Goal: Check status: Check status

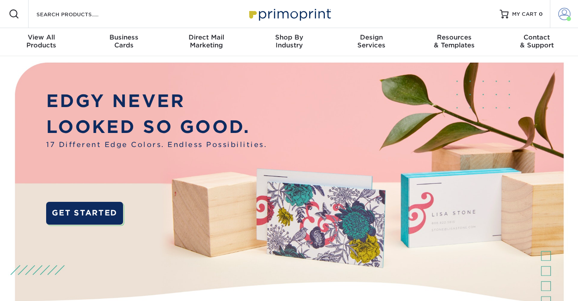
click at [564, 19] on span at bounding box center [564, 14] width 12 height 12
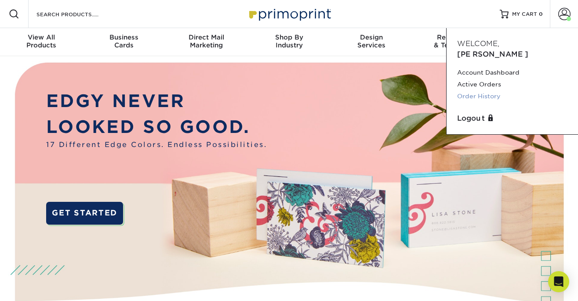
click at [493, 91] on link "Order History" at bounding box center [512, 97] width 110 height 12
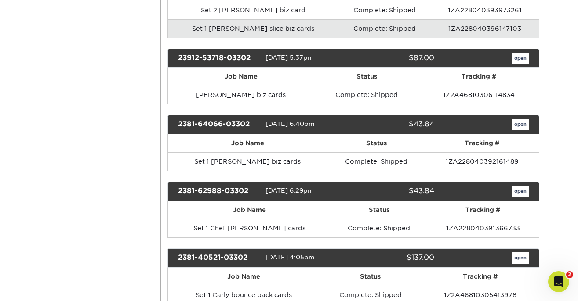
scroll to position [3420, 0]
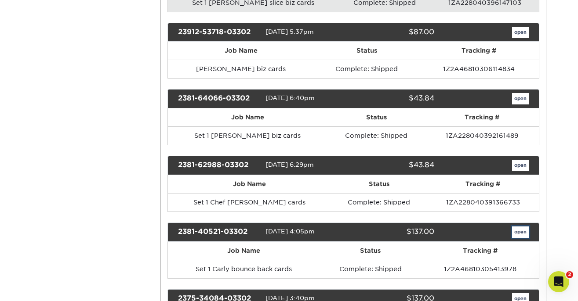
click at [518, 227] on link "open" at bounding box center [520, 232] width 17 height 11
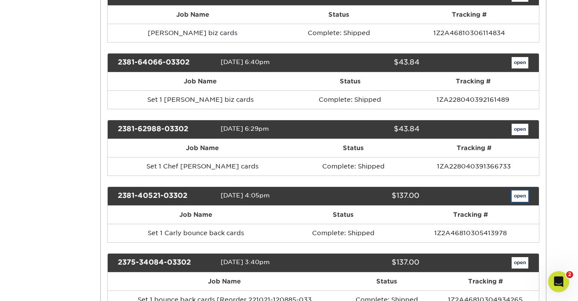
scroll to position [0, 0]
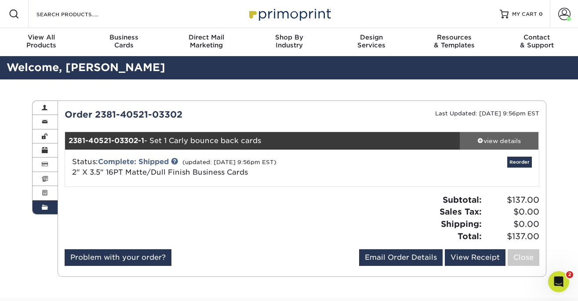
click at [507, 146] on link "view details" at bounding box center [499, 141] width 79 height 18
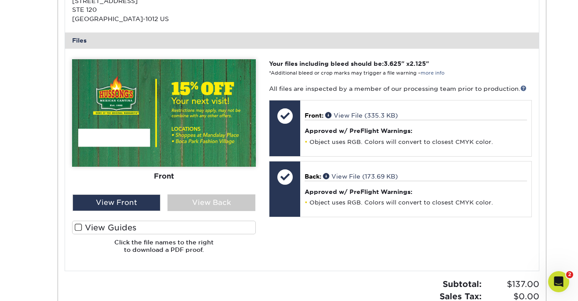
scroll to position [337, 0]
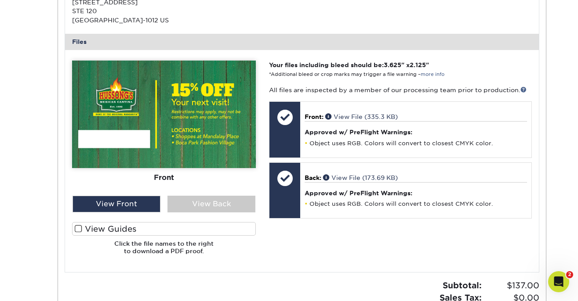
click at [151, 230] on label "View Guides" at bounding box center [164, 229] width 184 height 14
click at [0, 0] on input "View Guides" at bounding box center [0, 0] width 0 height 0
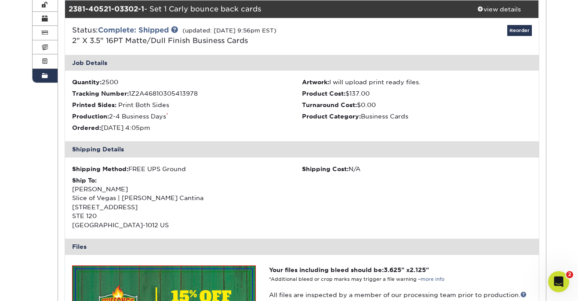
scroll to position [0, 0]
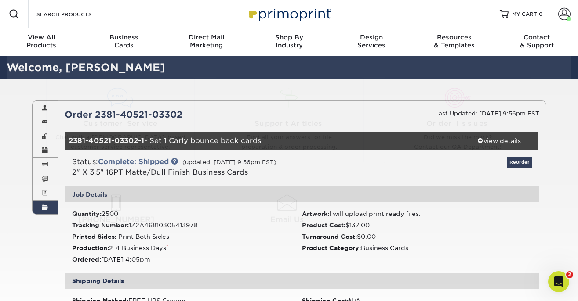
click at [325, 272] on ul "Quantity: 2500 Artwork: I will upload print ready files. Tracking Number: 1Z2A4…" at bounding box center [302, 238] width 474 height 71
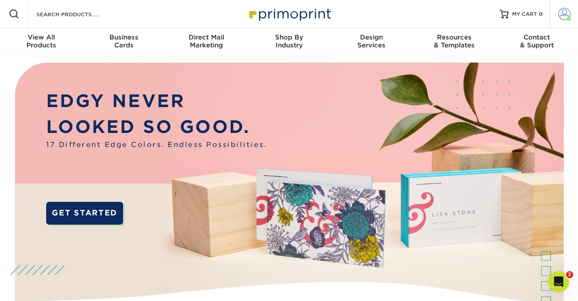
click at [560, 14] on span at bounding box center [564, 14] width 12 height 12
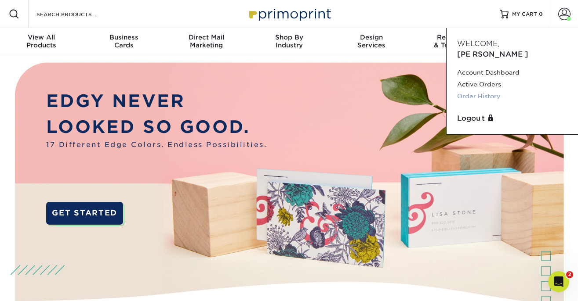
click at [493, 91] on link "Order History" at bounding box center [512, 97] width 110 height 12
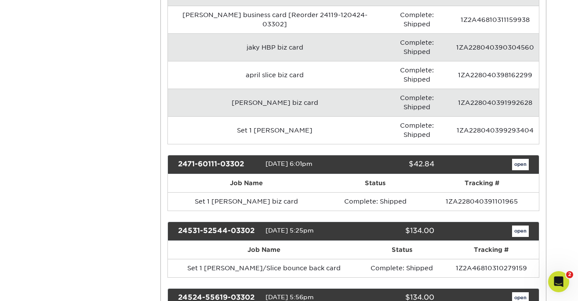
scroll to position [1877, 0]
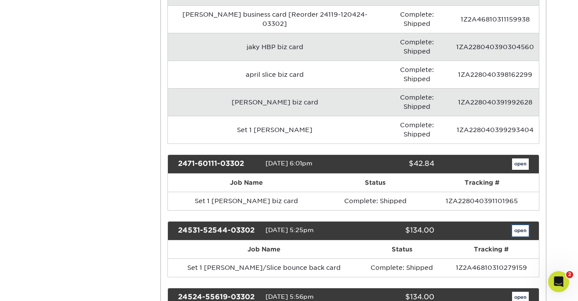
click at [524, 225] on link "open" at bounding box center [520, 230] width 17 height 11
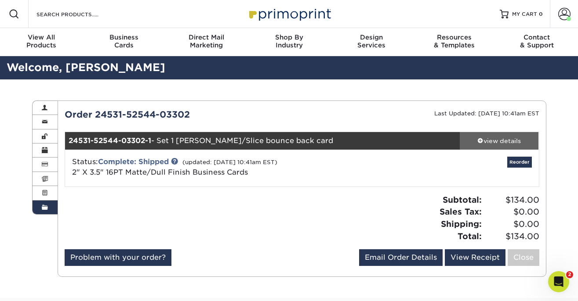
click at [498, 137] on div "view details" at bounding box center [499, 141] width 79 height 9
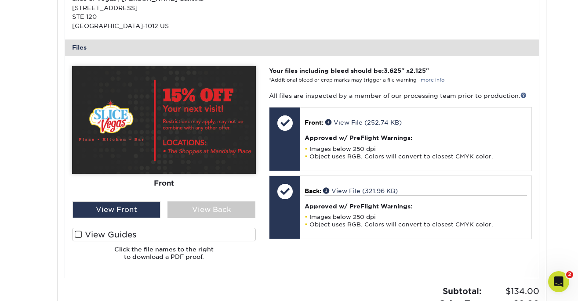
scroll to position [333, 0]
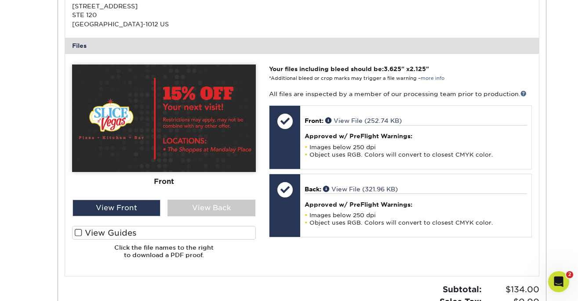
click at [197, 231] on label "View Guides" at bounding box center [164, 233] width 184 height 14
click at [0, 0] on input "View Guides" at bounding box center [0, 0] width 0 height 0
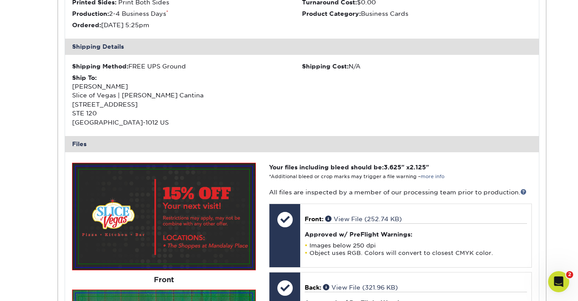
scroll to position [0, 0]
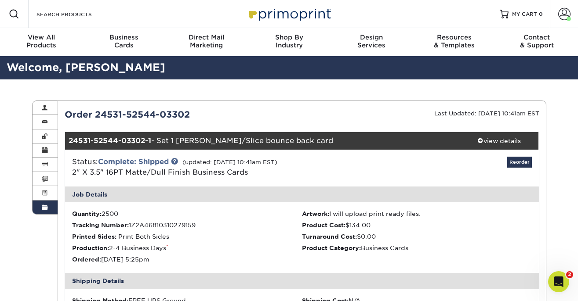
click at [43, 208] on span at bounding box center [45, 207] width 6 height 7
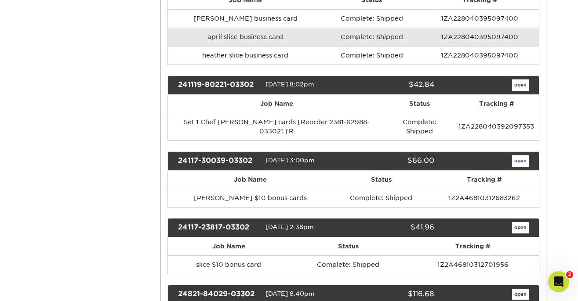
scroll to position [1318, 0]
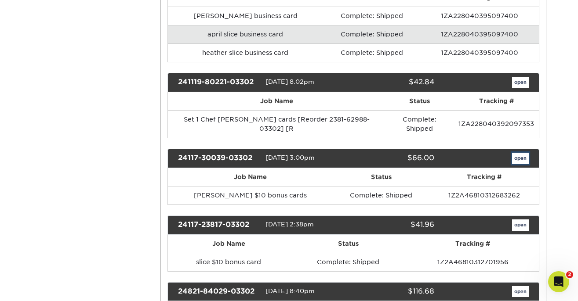
click at [516, 153] on link "open" at bounding box center [520, 158] width 17 height 11
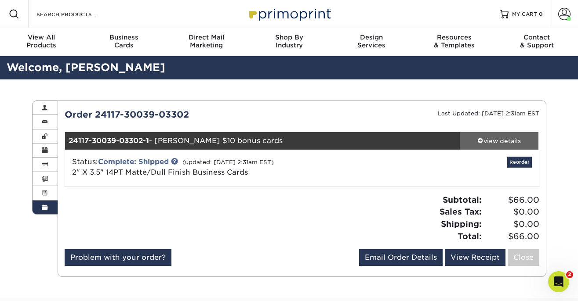
click at [508, 139] on div "view details" at bounding box center [499, 141] width 79 height 9
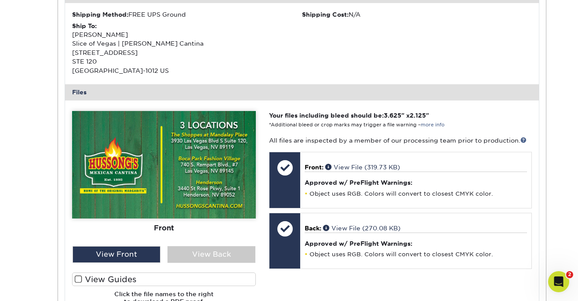
scroll to position [289, 0]
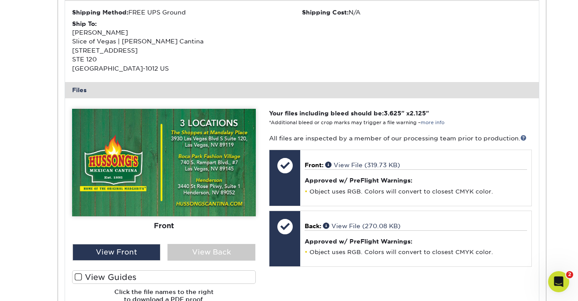
click at [213, 279] on label "View Guides" at bounding box center [164, 278] width 184 height 14
click at [0, 0] on input "View Guides" at bounding box center [0, 0] width 0 height 0
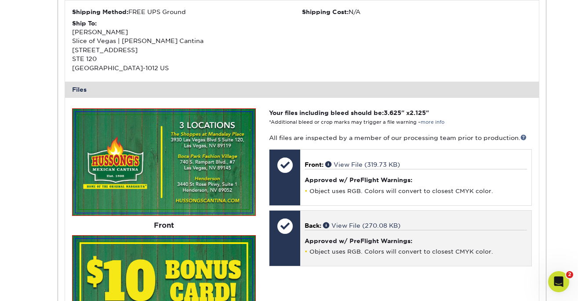
scroll to position [0, 0]
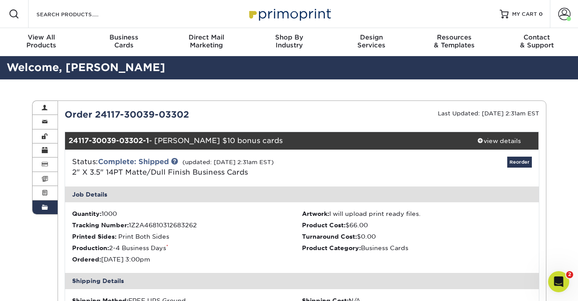
click at [43, 213] on link "Order History" at bounding box center [45, 208] width 25 height 14
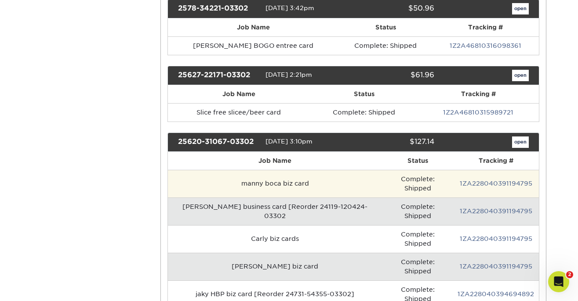
click at [197, 179] on td "manny boca biz card" at bounding box center [275, 184] width 214 height 28
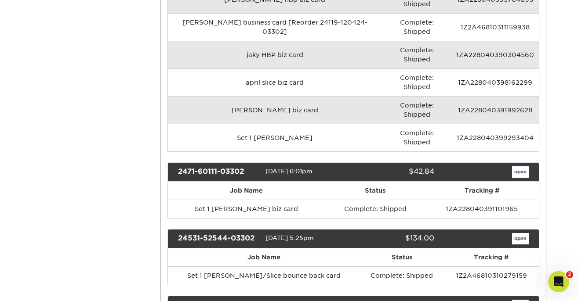
scroll to position [1880, 0]
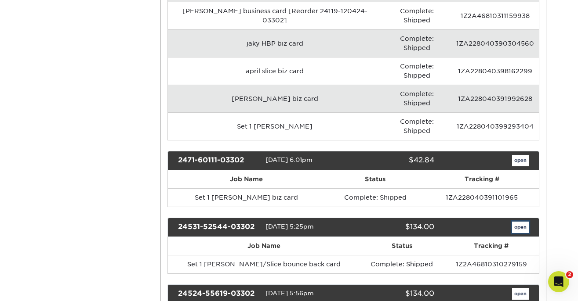
click at [515, 222] on link "open" at bounding box center [520, 227] width 17 height 11
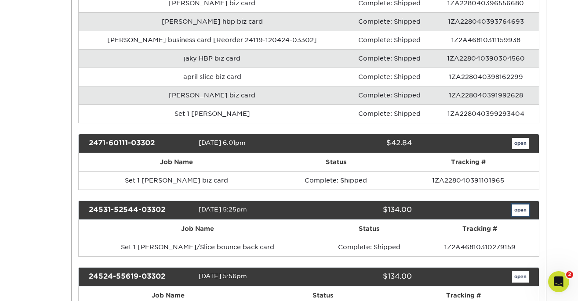
scroll to position [0, 0]
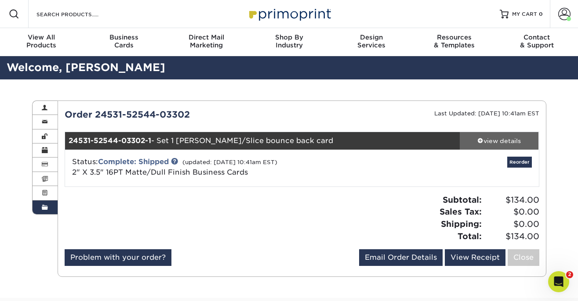
click at [521, 144] on div "view details" at bounding box center [499, 141] width 79 height 9
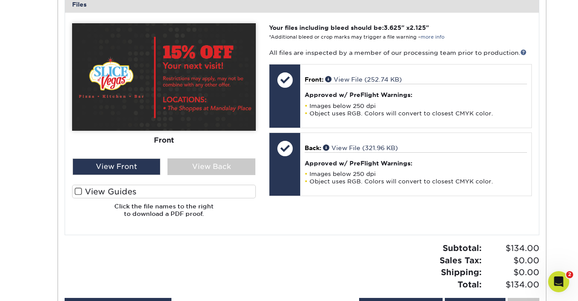
scroll to position [385, 0]
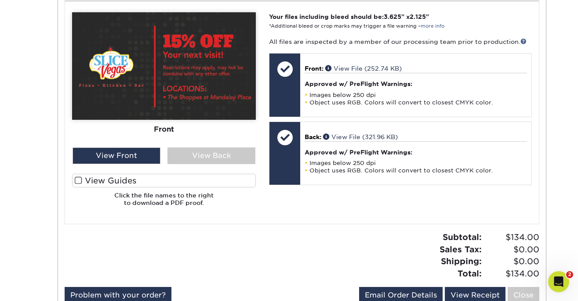
click at [248, 182] on label "View Guides" at bounding box center [164, 181] width 184 height 14
click at [0, 0] on input "View Guides" at bounding box center [0, 0] width 0 height 0
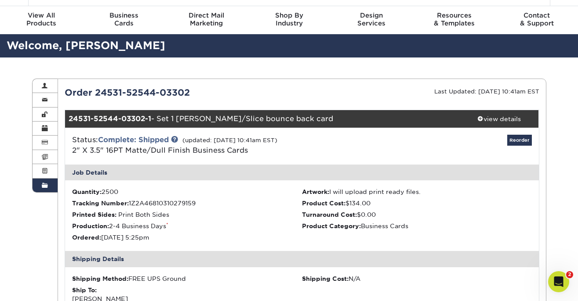
scroll to position [0, 0]
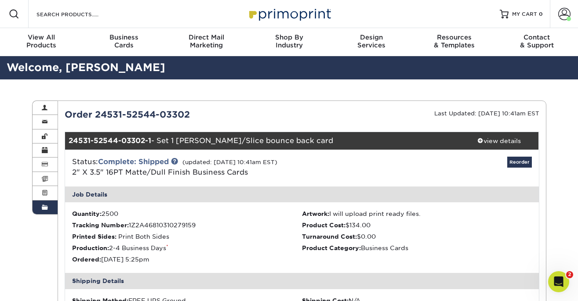
click at [47, 207] on span at bounding box center [45, 207] width 6 height 7
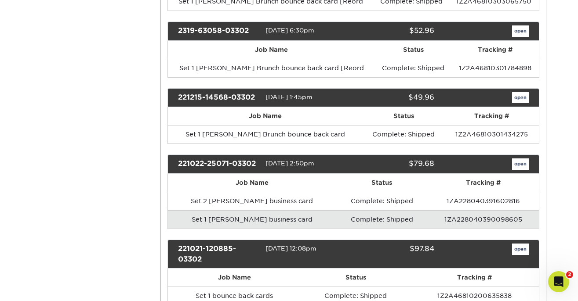
scroll to position [4242, 0]
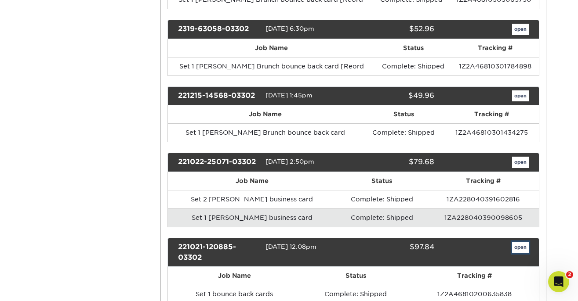
click at [517, 242] on link "open" at bounding box center [520, 247] width 17 height 11
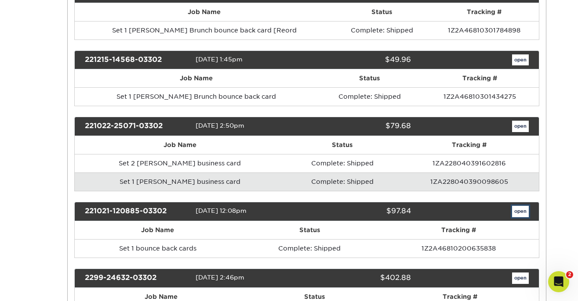
scroll to position [0, 0]
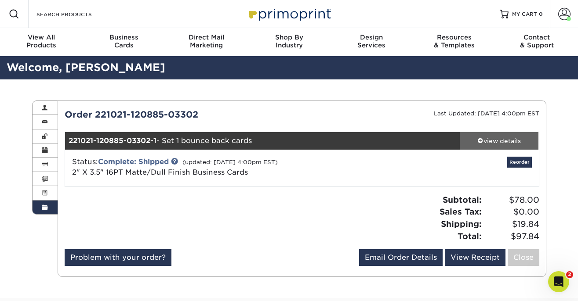
click at [496, 145] on div "view details" at bounding box center [499, 141] width 79 height 9
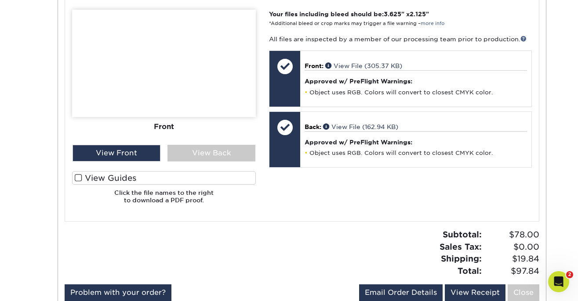
scroll to position [393, 0]
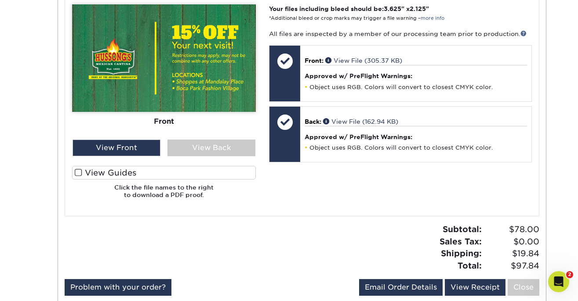
click at [225, 177] on label "View Guides" at bounding box center [164, 173] width 184 height 14
click at [0, 0] on input "View Guides" at bounding box center [0, 0] width 0 height 0
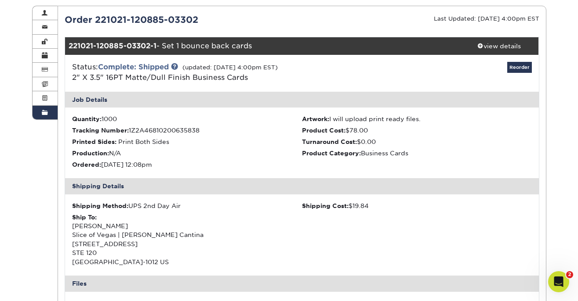
scroll to position [92, 0]
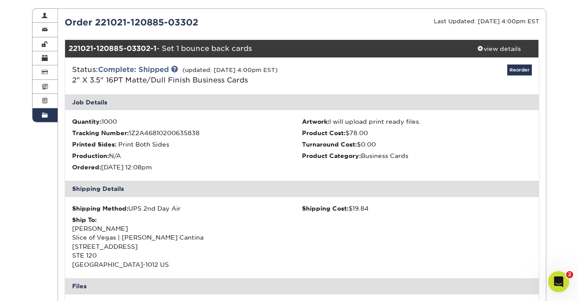
click at [48, 112] on link "Order History" at bounding box center [45, 116] width 25 height 14
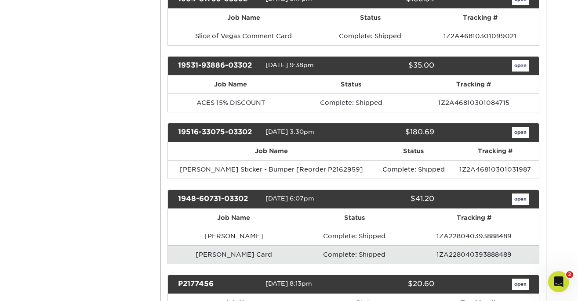
scroll to position [7973, 0]
